Goal: Task Accomplishment & Management: Manage account settings

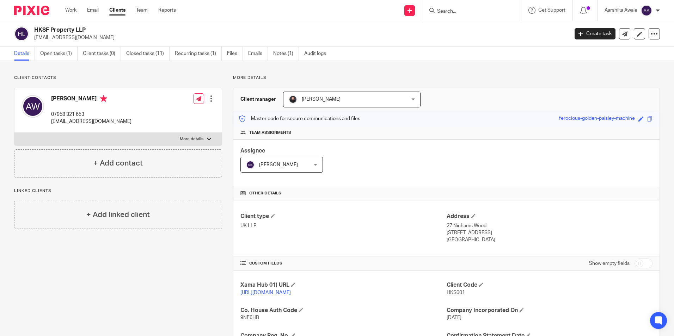
scroll to position [119, 0]
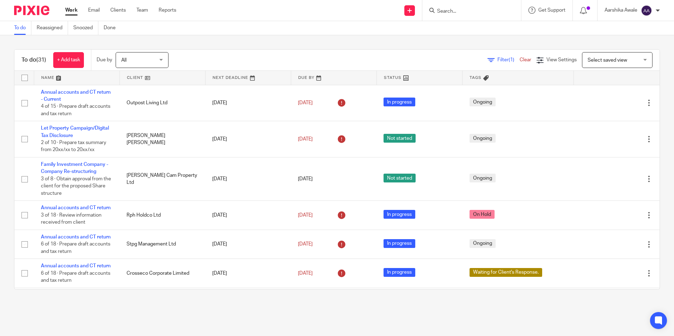
click at [473, 10] on input "Search" at bounding box center [467, 11] width 63 height 6
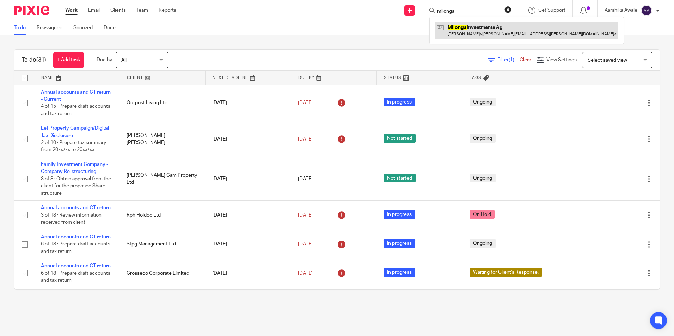
type input "milonga"
click at [470, 31] on link at bounding box center [526, 30] width 183 height 16
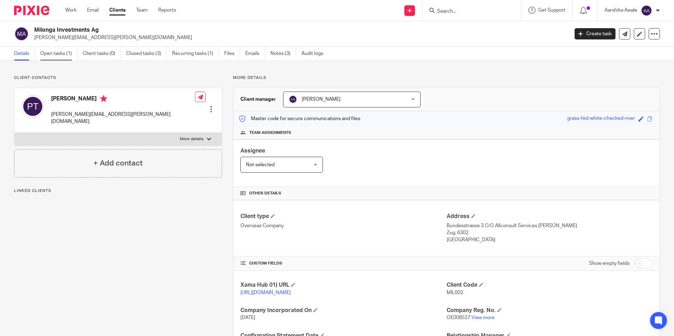
click at [60, 56] on link "Open tasks (1)" at bounding box center [58, 54] width 37 height 14
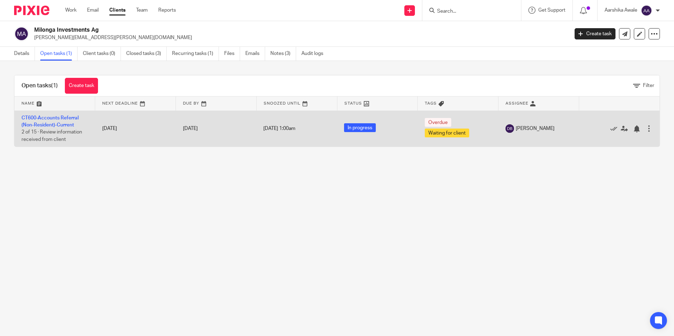
click at [50, 121] on td "CT600-Accounts Referral (Non-Resident)-Current 2 of 15 · Review information rec…" at bounding box center [54, 129] width 81 height 36
click at [47, 124] on link "CT600-Accounts Referral (Non-Resident)-Current" at bounding box center [50, 122] width 57 height 12
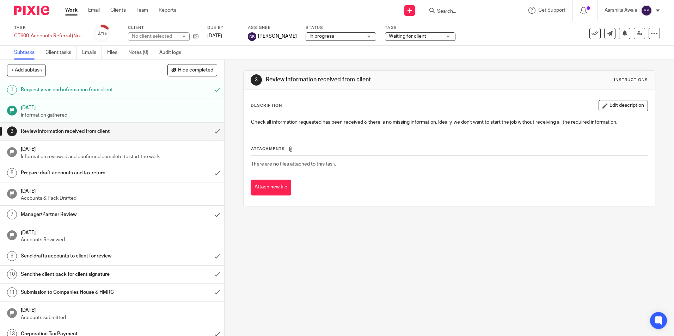
click at [363, 36] on div "In progress In progress" at bounding box center [341, 36] width 70 height 8
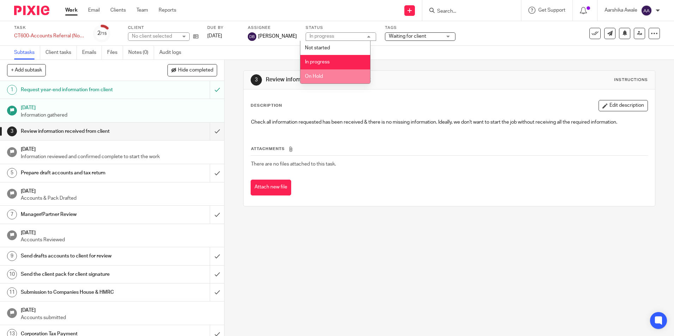
click at [344, 70] on li "On Hold" at bounding box center [335, 76] width 70 height 14
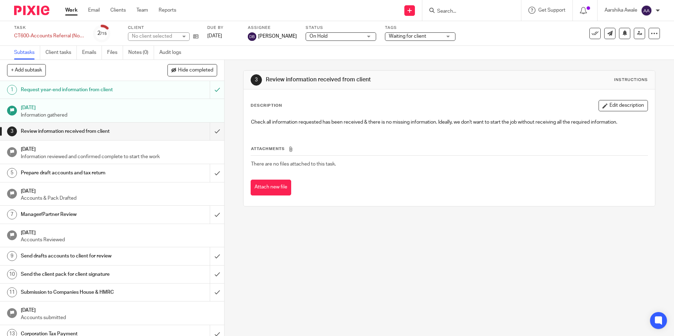
click at [352, 40] on div "On Hold On Hold" at bounding box center [341, 36] width 70 height 8
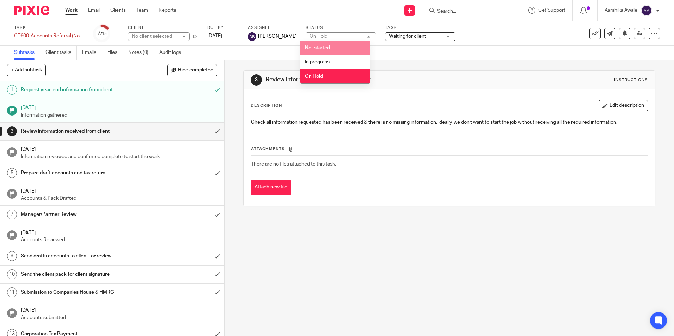
click at [333, 53] on li "Not started" at bounding box center [335, 48] width 70 height 14
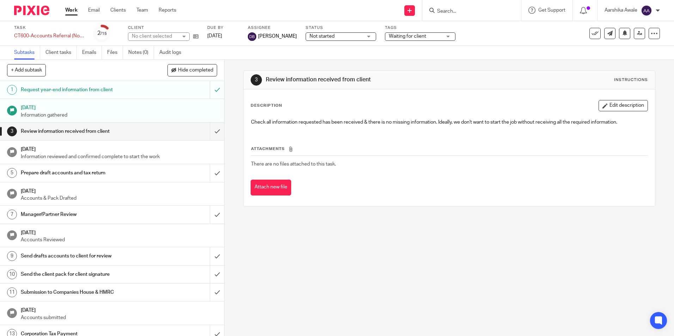
click at [352, 34] on span "Not started" at bounding box center [335, 36] width 53 height 7
click at [321, 59] on li "In progress" at bounding box center [335, 62] width 70 height 14
click at [385, 35] on div "Waiting for client" at bounding box center [420, 36] width 70 height 8
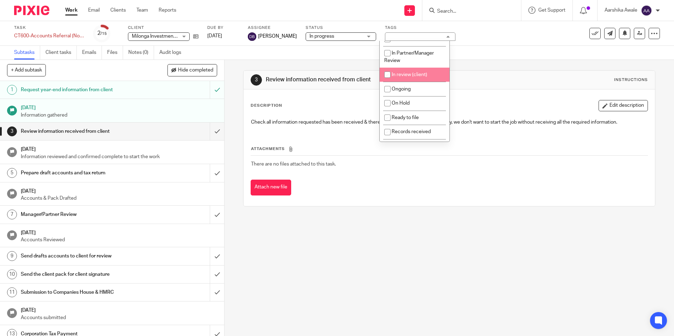
scroll to position [70, 0]
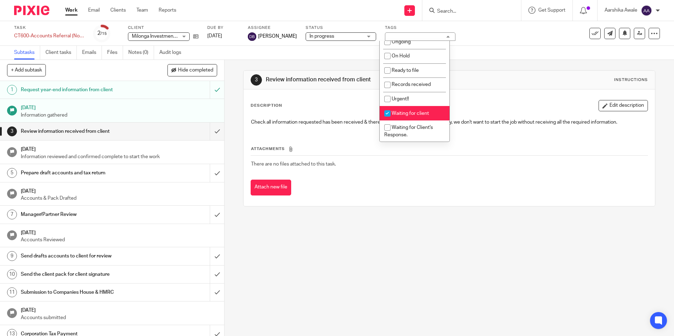
click at [420, 112] on span "Waiting for client" at bounding box center [410, 113] width 37 height 5
checkbox input "false"
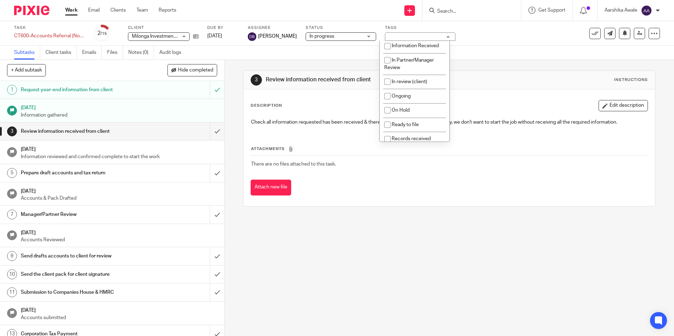
scroll to position [0, 0]
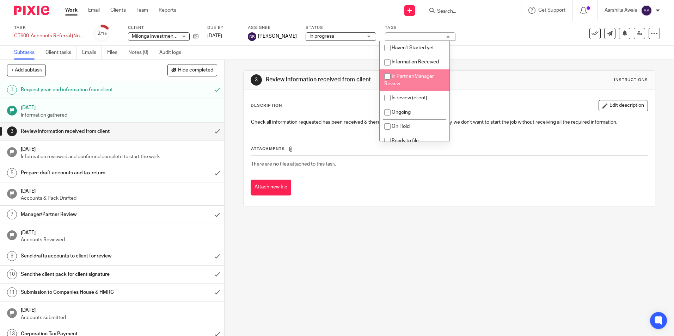
click at [421, 77] on span "In Partner/Manager Review" at bounding box center [409, 80] width 50 height 12
checkbox input "true"
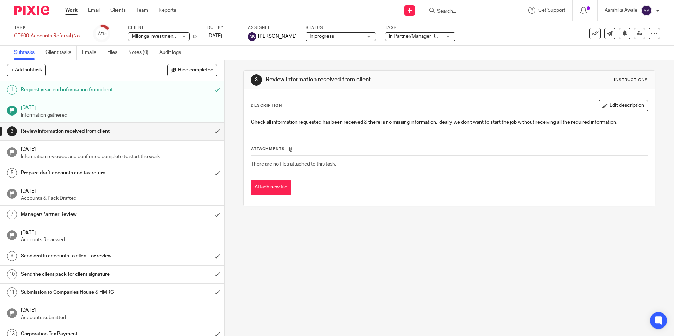
click at [333, 58] on div "Subtasks Client tasks Emails Files Notes (0) Audit logs" at bounding box center [337, 53] width 674 height 14
click at [213, 133] on input "submit" at bounding box center [112, 132] width 224 height 18
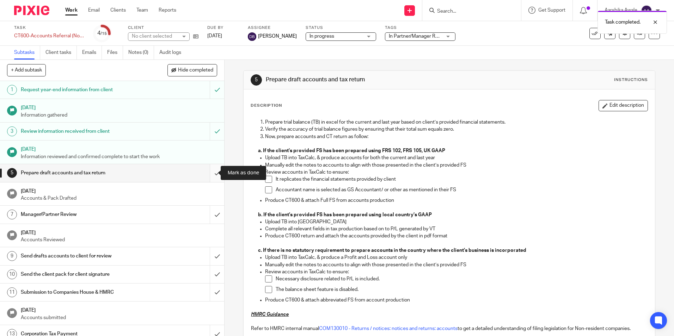
click at [208, 167] on input "submit" at bounding box center [112, 173] width 224 height 18
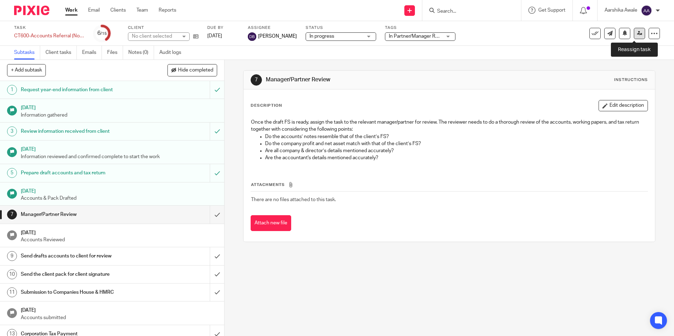
click at [637, 32] on icon at bounding box center [639, 33] width 5 height 5
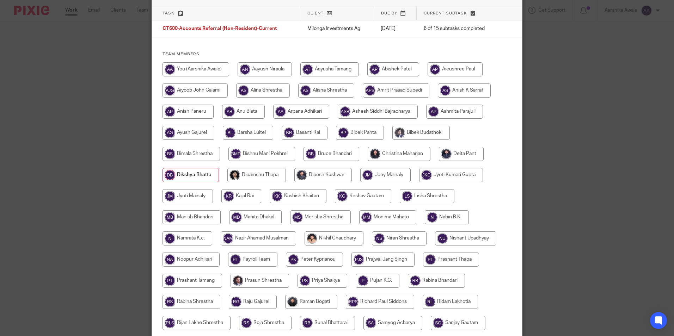
scroll to position [106, 0]
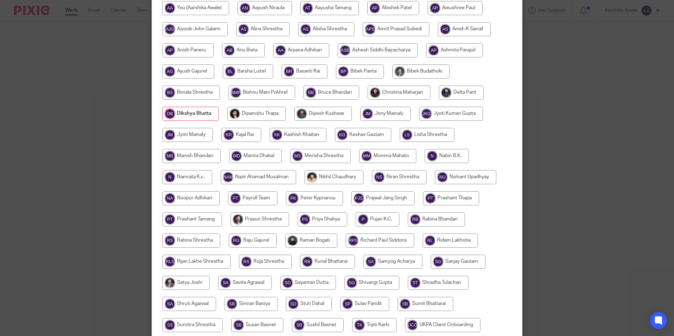
click at [407, 95] on input "radio" at bounding box center [399, 93] width 63 height 14
radio input "true"
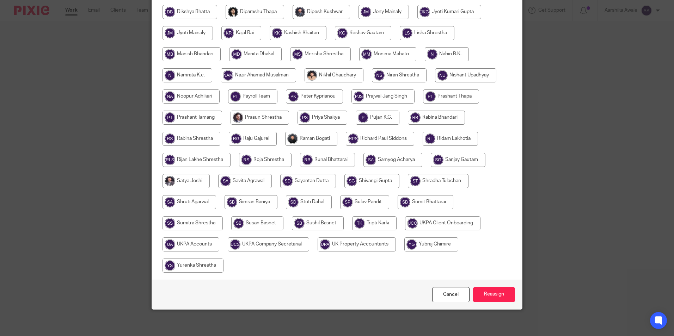
scroll to position [209, 0]
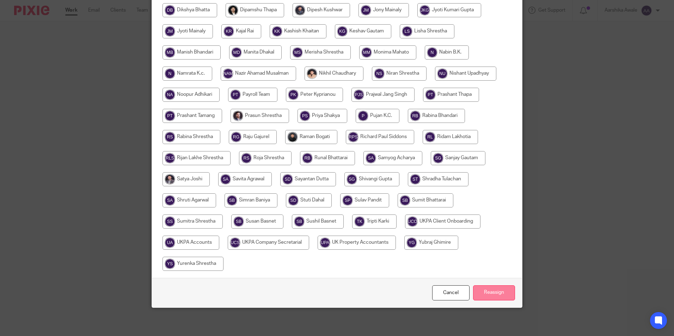
click at [487, 288] on input "Reassign" at bounding box center [494, 293] width 42 height 15
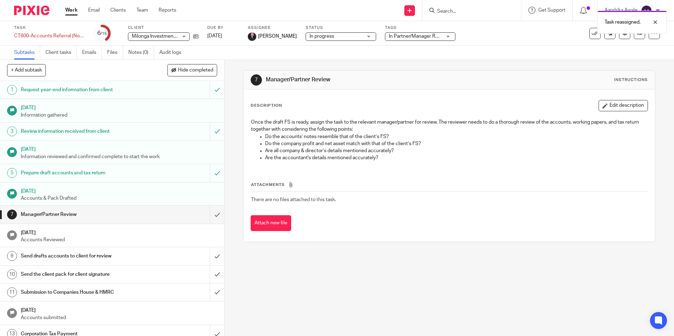
click at [28, 5] on div at bounding box center [29, 10] width 58 height 21
click at [29, 7] on img at bounding box center [31, 11] width 35 height 10
